Goal: Navigation & Orientation: Find specific page/section

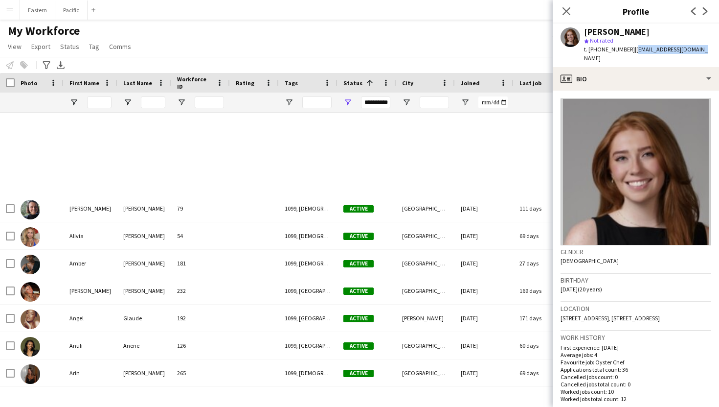
scroll to position [357, 0]
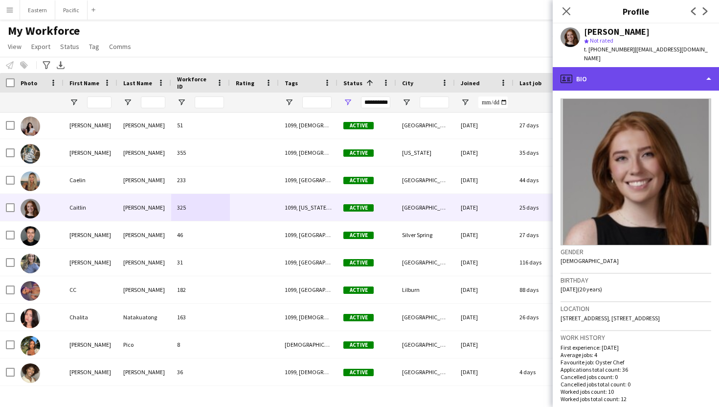
click at [650, 76] on div "profile Bio" at bounding box center [636, 78] width 166 height 23
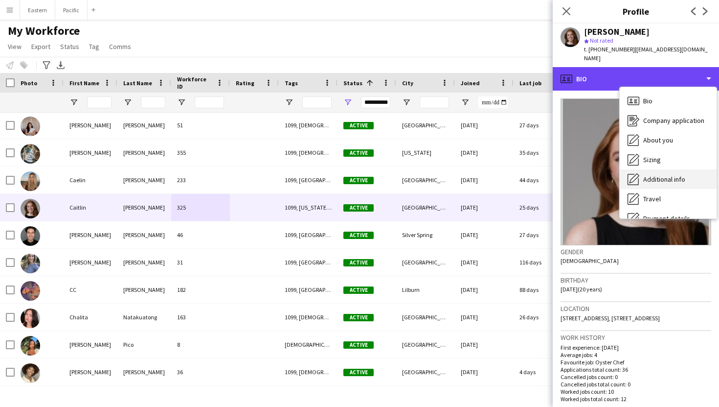
scroll to position [72, 0]
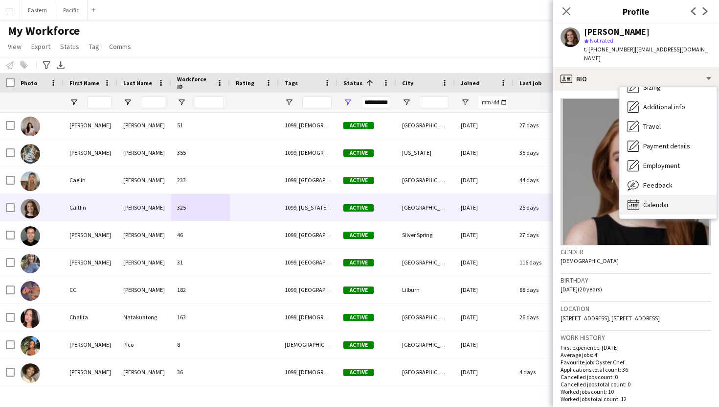
click at [651, 200] on span "Calendar" at bounding box center [656, 204] width 26 height 9
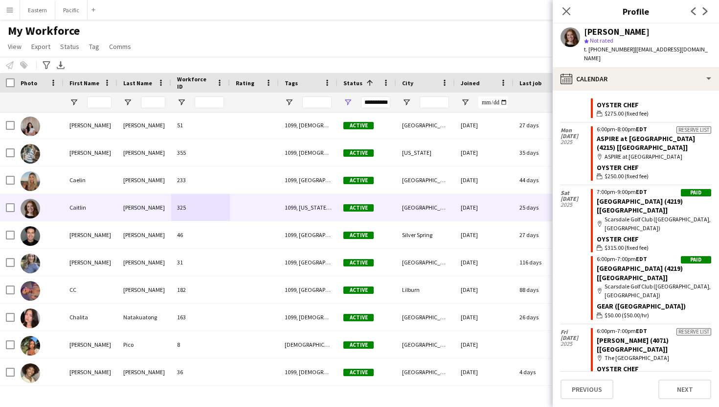
scroll to position [434, 0]
click at [570, 15] on icon "Close pop-in" at bounding box center [566, 10] width 9 height 9
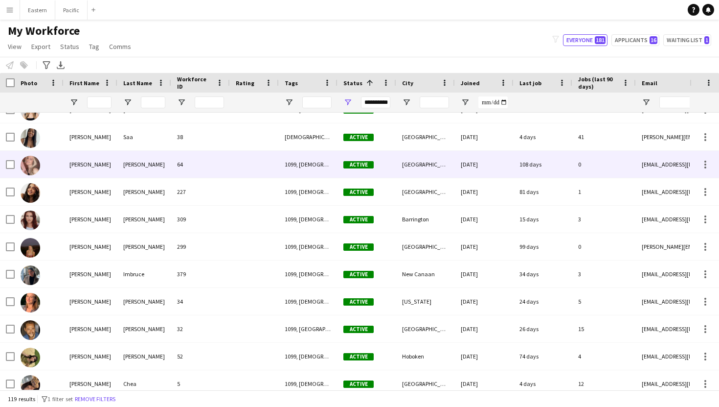
scroll to position [0, 0]
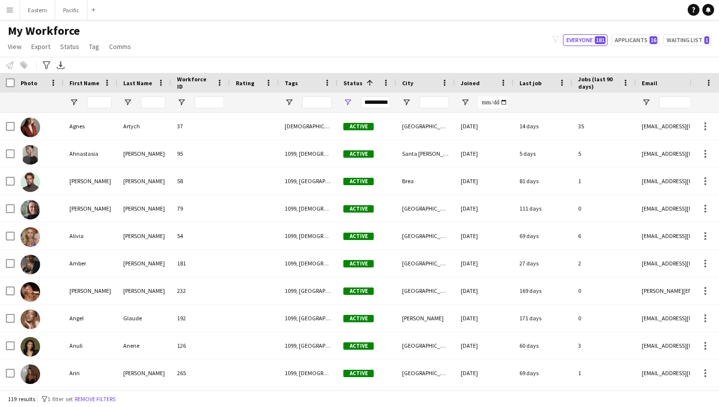
drag, startPoint x: 113, startPoint y: 55, endPoint x: 119, endPoint y: 59, distance: 7.5
click at [119, 59] on app-workforce-header "My Workforce View Views Default view New view Update view Delete view Edit name…" at bounding box center [359, 47] width 719 height 49
click at [247, 34] on div "My Workforce View Views Default view New view Update view Delete view Edit name…" at bounding box center [359, 39] width 719 height 33
drag, startPoint x: 239, startPoint y: 56, endPoint x: 256, endPoint y: 46, distance: 19.1
click at [254, 49] on div "My Workforce View Views Default view New view Update view Delete view Edit name…" at bounding box center [359, 39] width 719 height 33
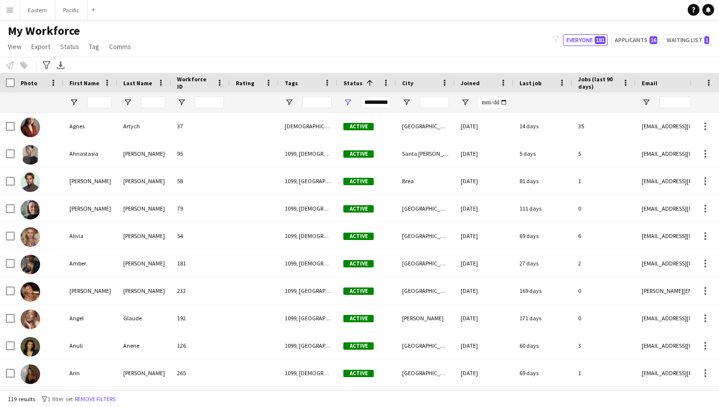
click at [264, 52] on div "My Workforce View Views Default view New view Update view Delete view Edit name…" at bounding box center [359, 39] width 719 height 33
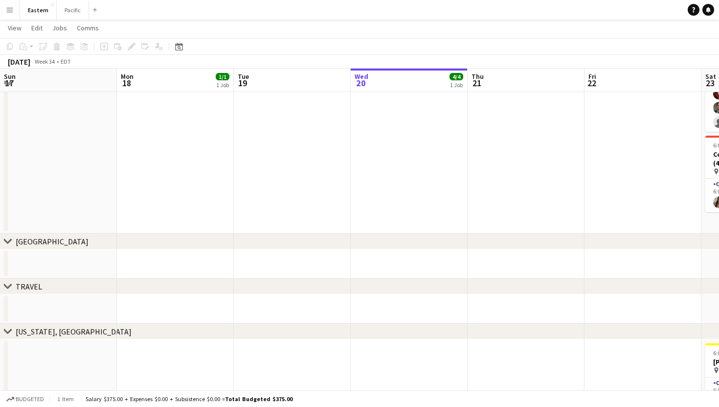
scroll to position [0, 268]
